Goal: Task Accomplishment & Management: Complete application form

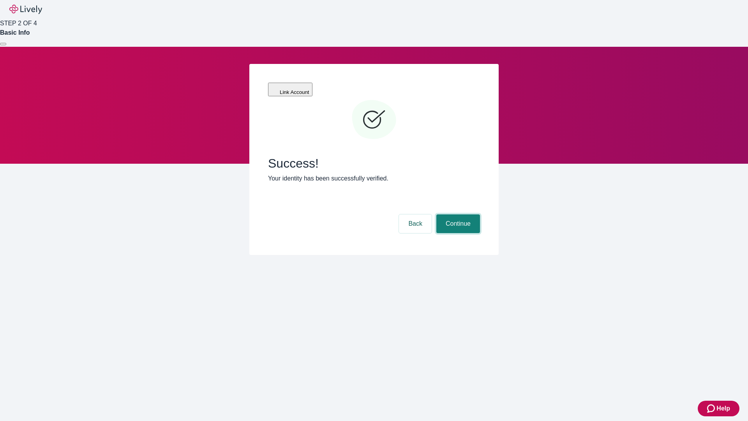
click at [457, 214] on button "Continue" at bounding box center [458, 223] width 44 height 19
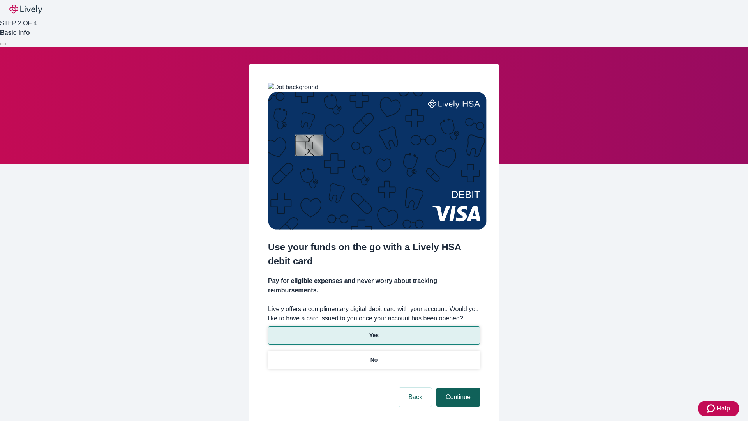
click at [374, 331] on p "Yes" at bounding box center [373, 335] width 9 height 8
click at [457, 388] on button "Continue" at bounding box center [458, 397] width 44 height 19
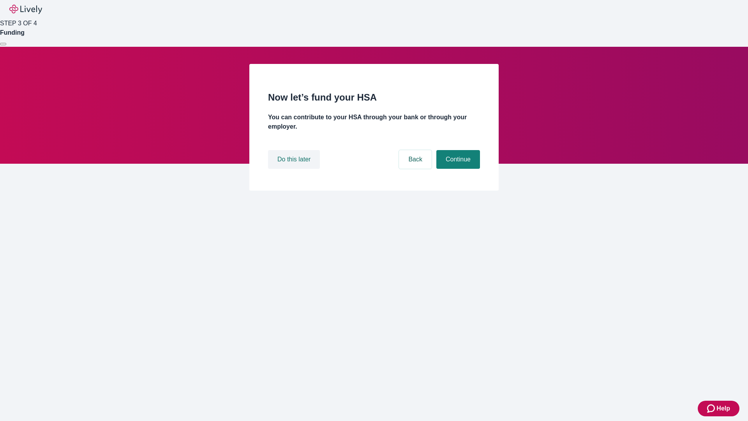
click at [295, 169] on button "Do this later" at bounding box center [294, 159] width 52 height 19
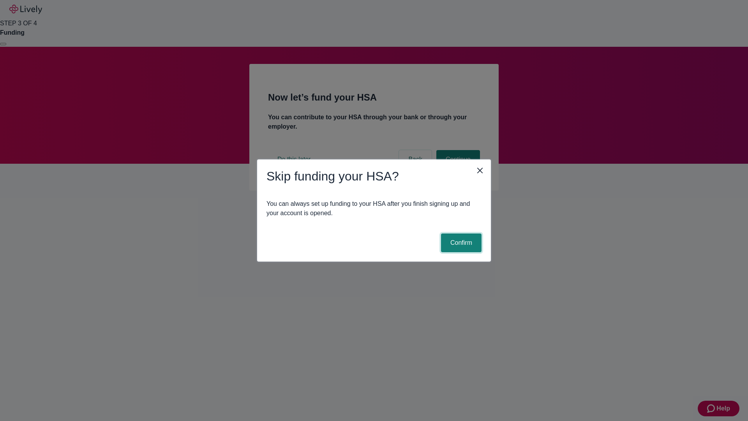
click at [460, 243] on button "Confirm" at bounding box center [461, 242] width 41 height 19
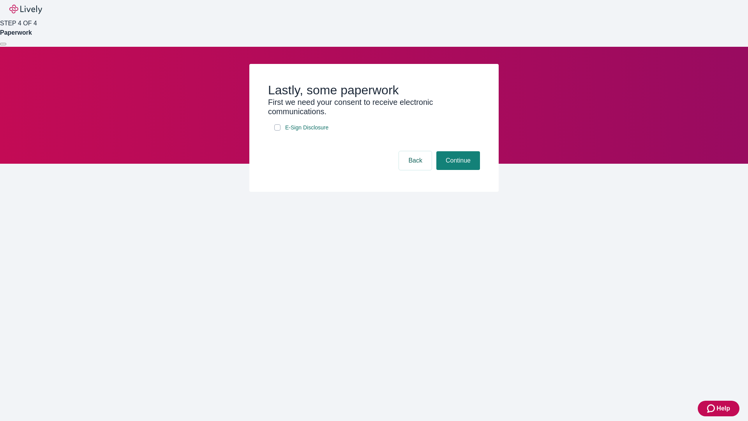
click at [277, 131] on input "E-Sign Disclosure" at bounding box center [277, 127] width 6 height 6
checkbox input "true"
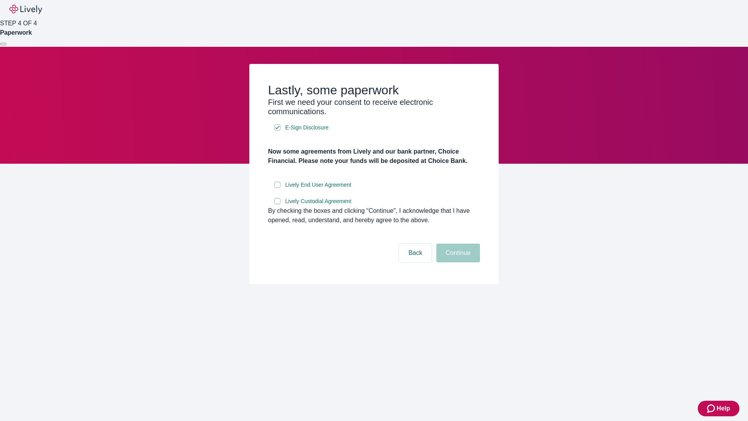
click at [277, 188] on input "Lively End User Agreement" at bounding box center [277, 185] width 6 height 6
checkbox input "true"
click at [277, 204] on input "Lively Custodial Agreement" at bounding box center [277, 201] width 6 height 6
checkbox input "true"
click at [457, 262] on button "Continue" at bounding box center [458, 253] width 44 height 19
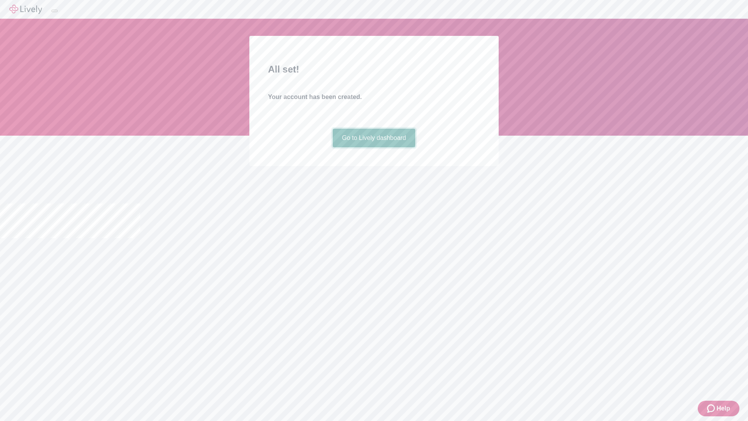
click at [374, 147] on link "Go to Lively dashboard" at bounding box center [374, 138] width 83 height 19
